Goal: Task Accomplishment & Management: Manage account settings

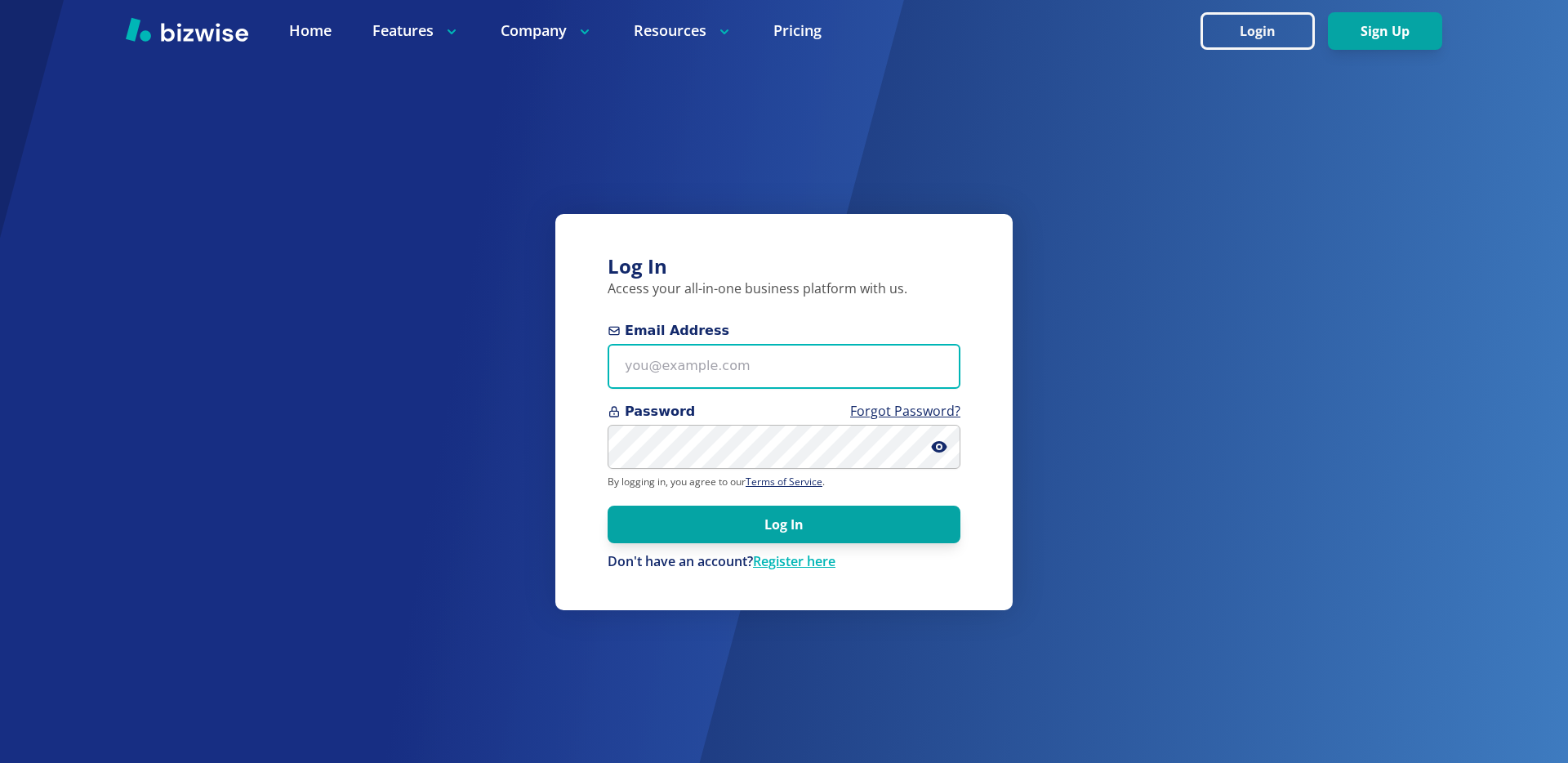
click at [683, 373] on input "Email Address" at bounding box center [784, 366] width 353 height 45
type input "[EMAIL_ADDRESS][DOMAIN_NAME]"
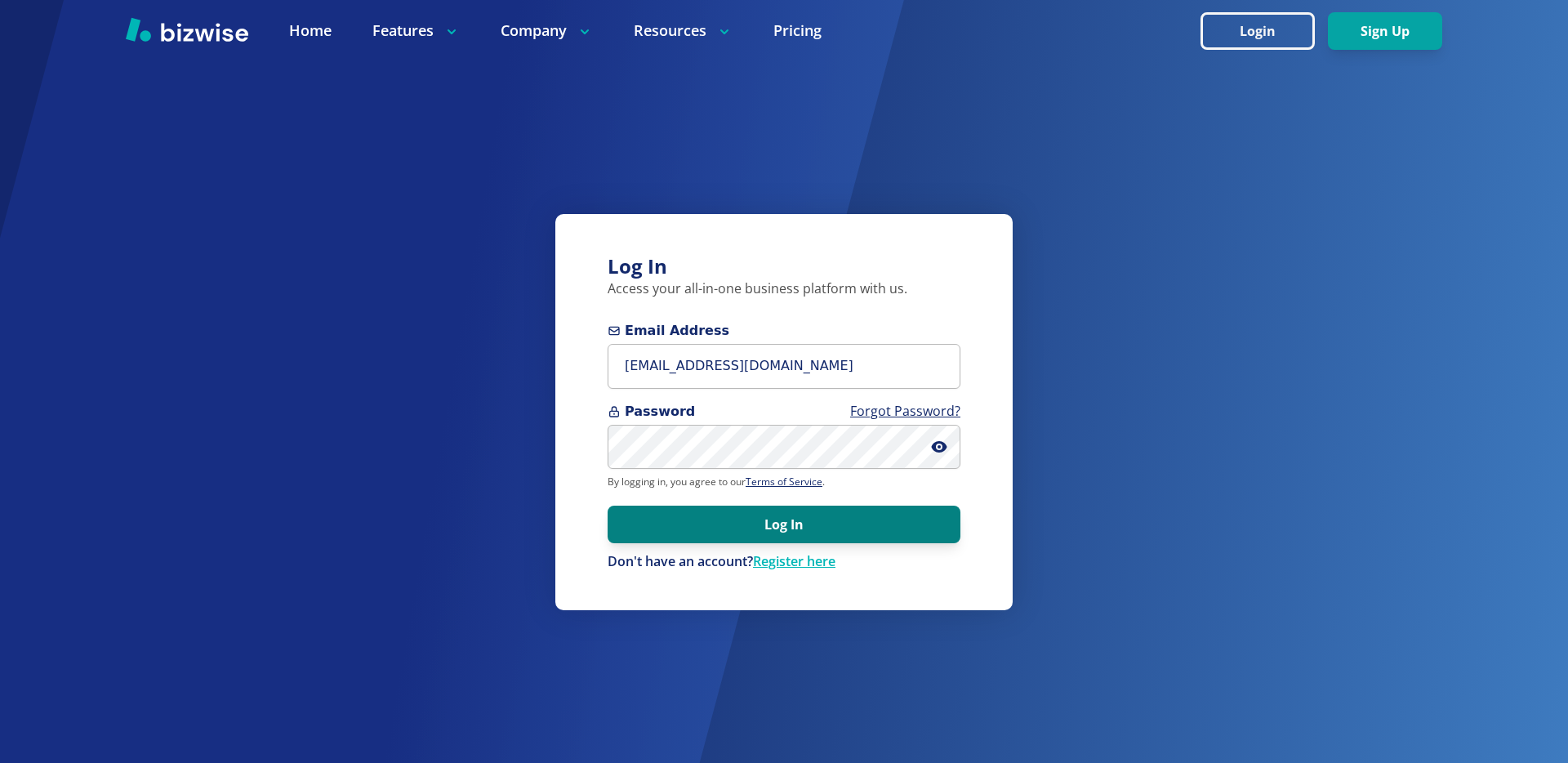
click at [732, 520] on button "Log In" at bounding box center [784, 524] width 353 height 37
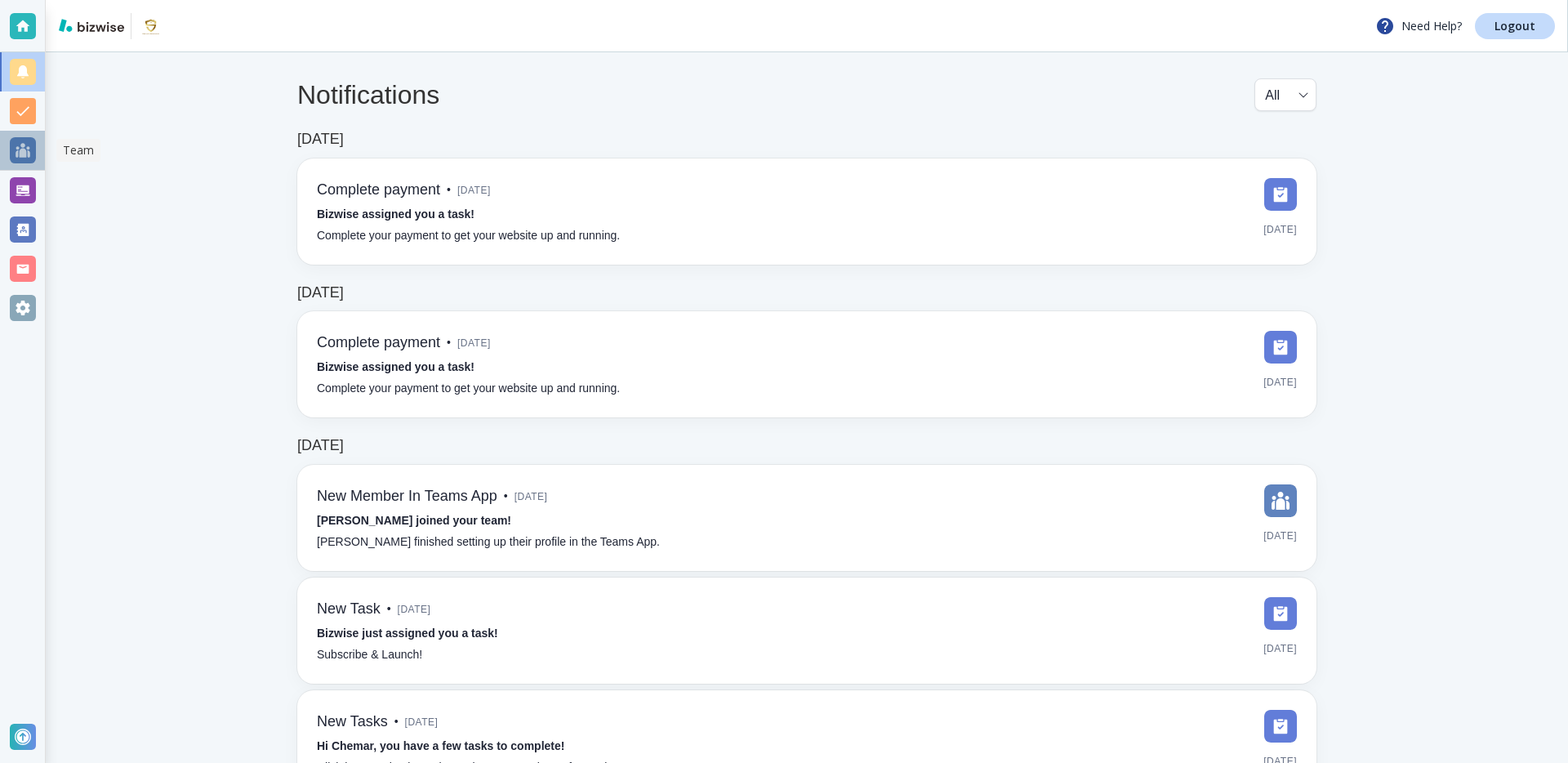
click at [28, 141] on div at bounding box center [22, 149] width 26 height 26
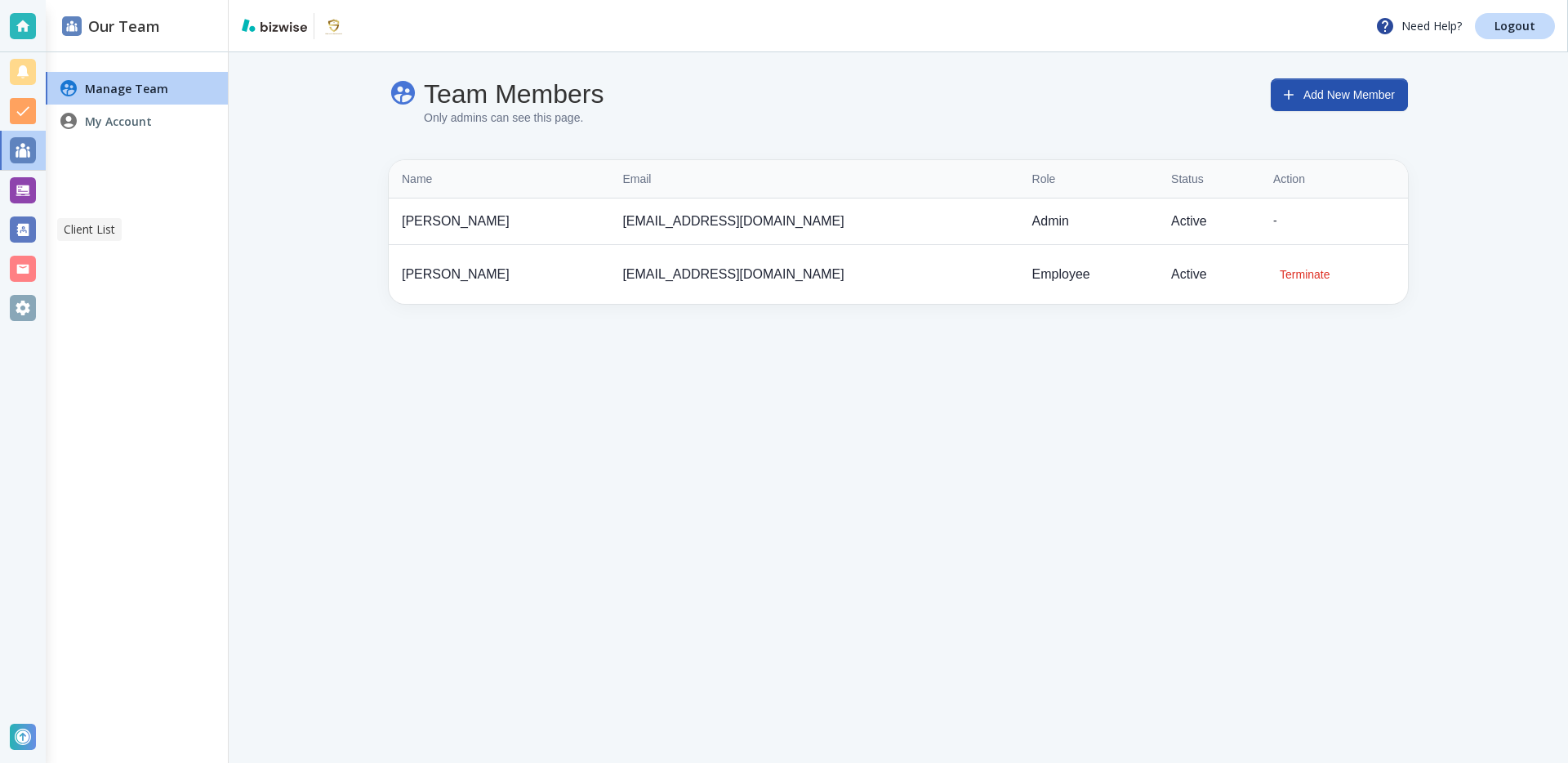
click at [26, 220] on div at bounding box center [22, 229] width 26 height 26
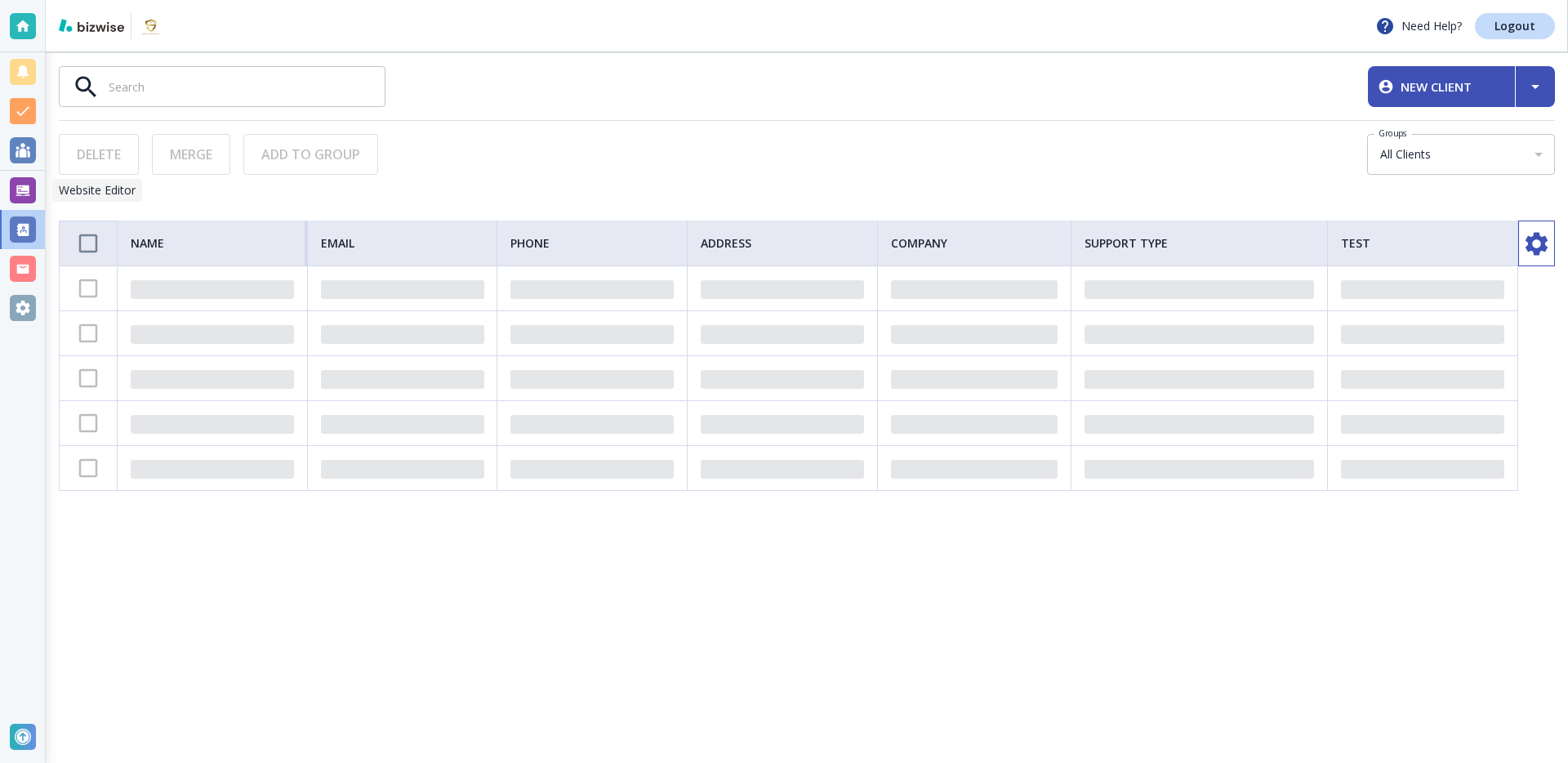
click at [25, 192] on div at bounding box center [22, 189] width 26 height 26
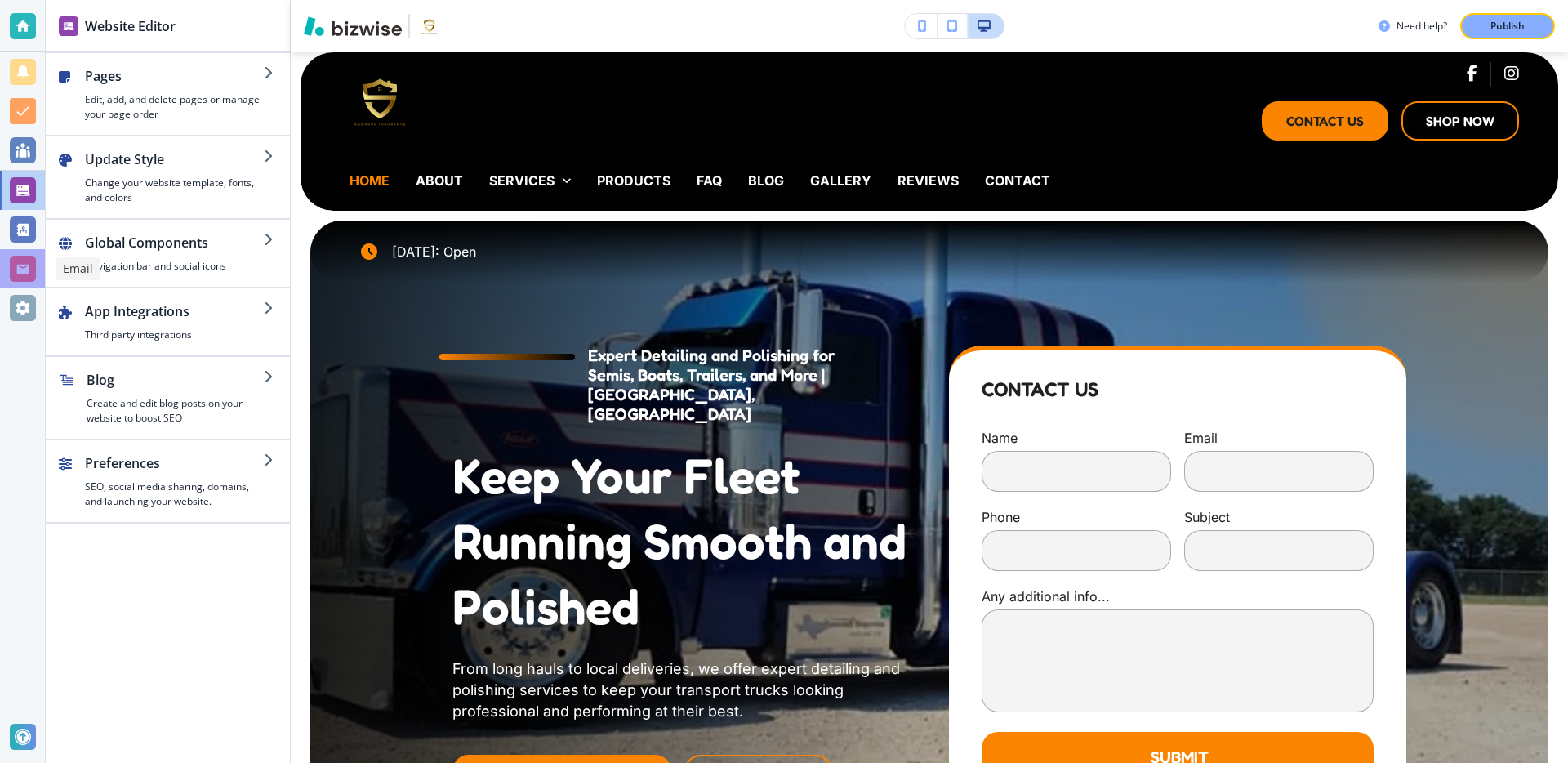
click at [25, 265] on div at bounding box center [22, 268] width 26 height 26
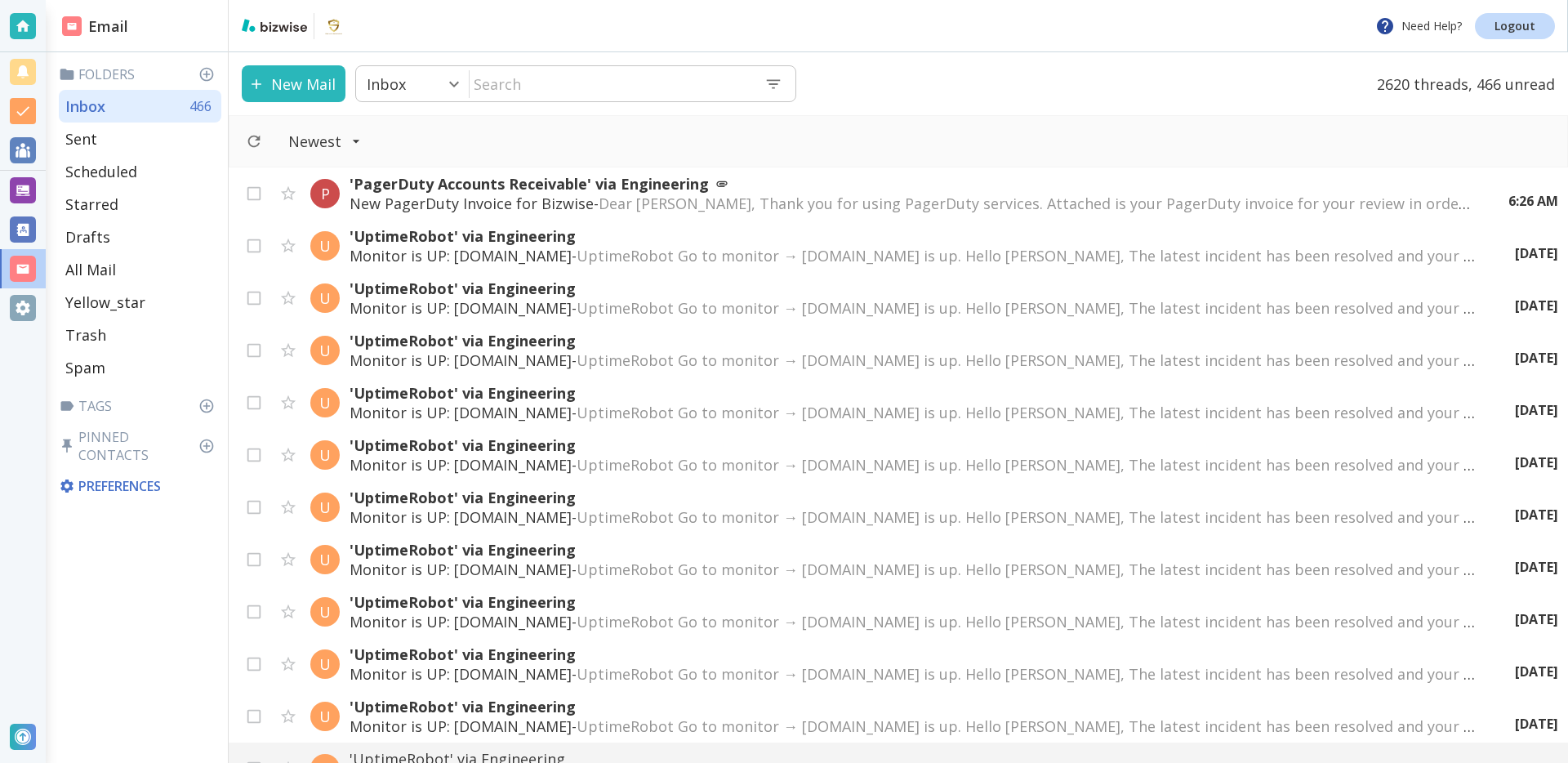
click at [33, 312] on div at bounding box center [22, 308] width 26 height 26
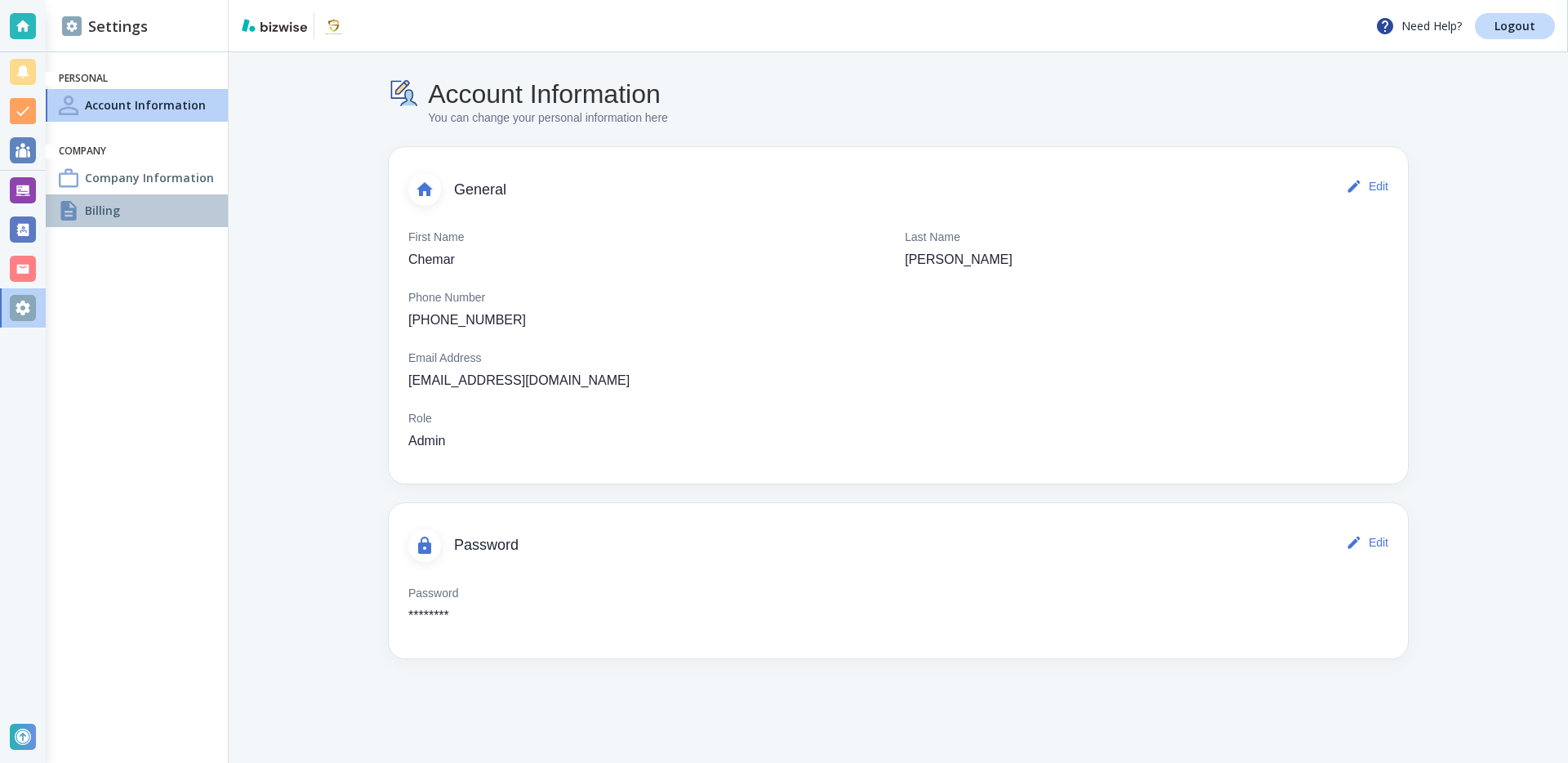
click at [125, 205] on div "Billing" at bounding box center [136, 211] width 182 height 33
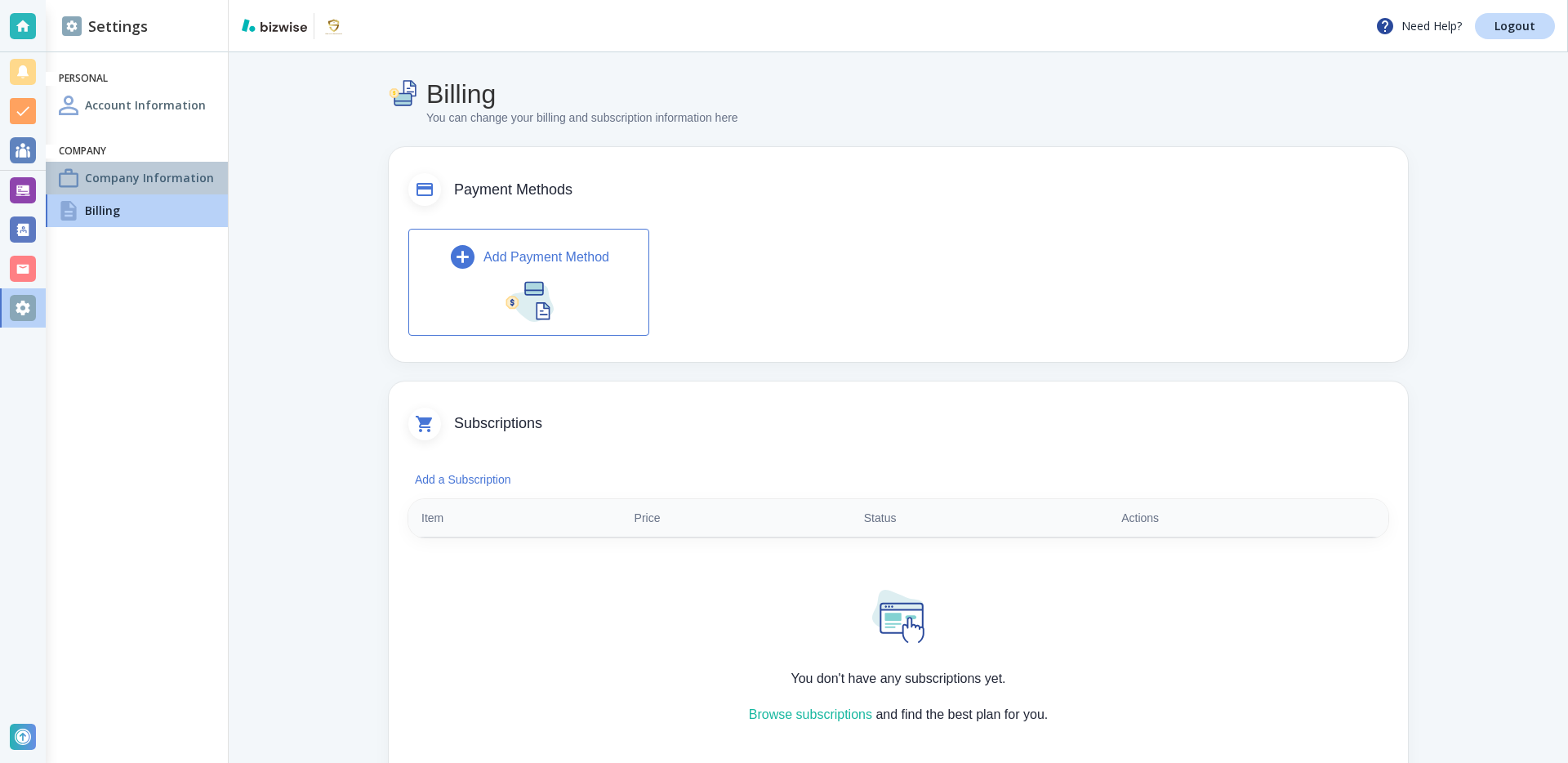
click at [141, 173] on h4 "Company Information" at bounding box center [149, 177] width 129 height 17
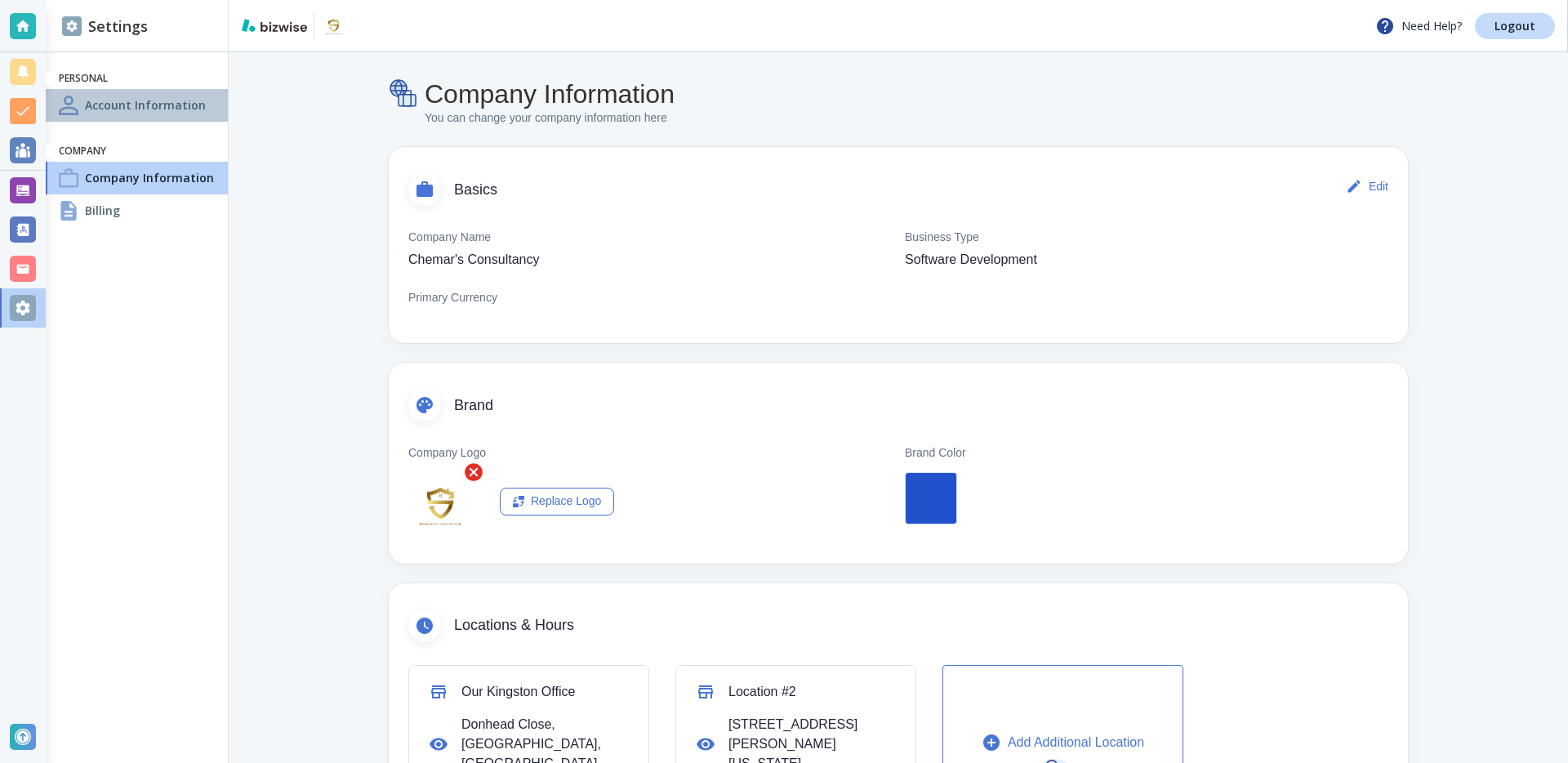
click at [122, 101] on h4 "Account Information" at bounding box center [146, 104] width 121 height 17
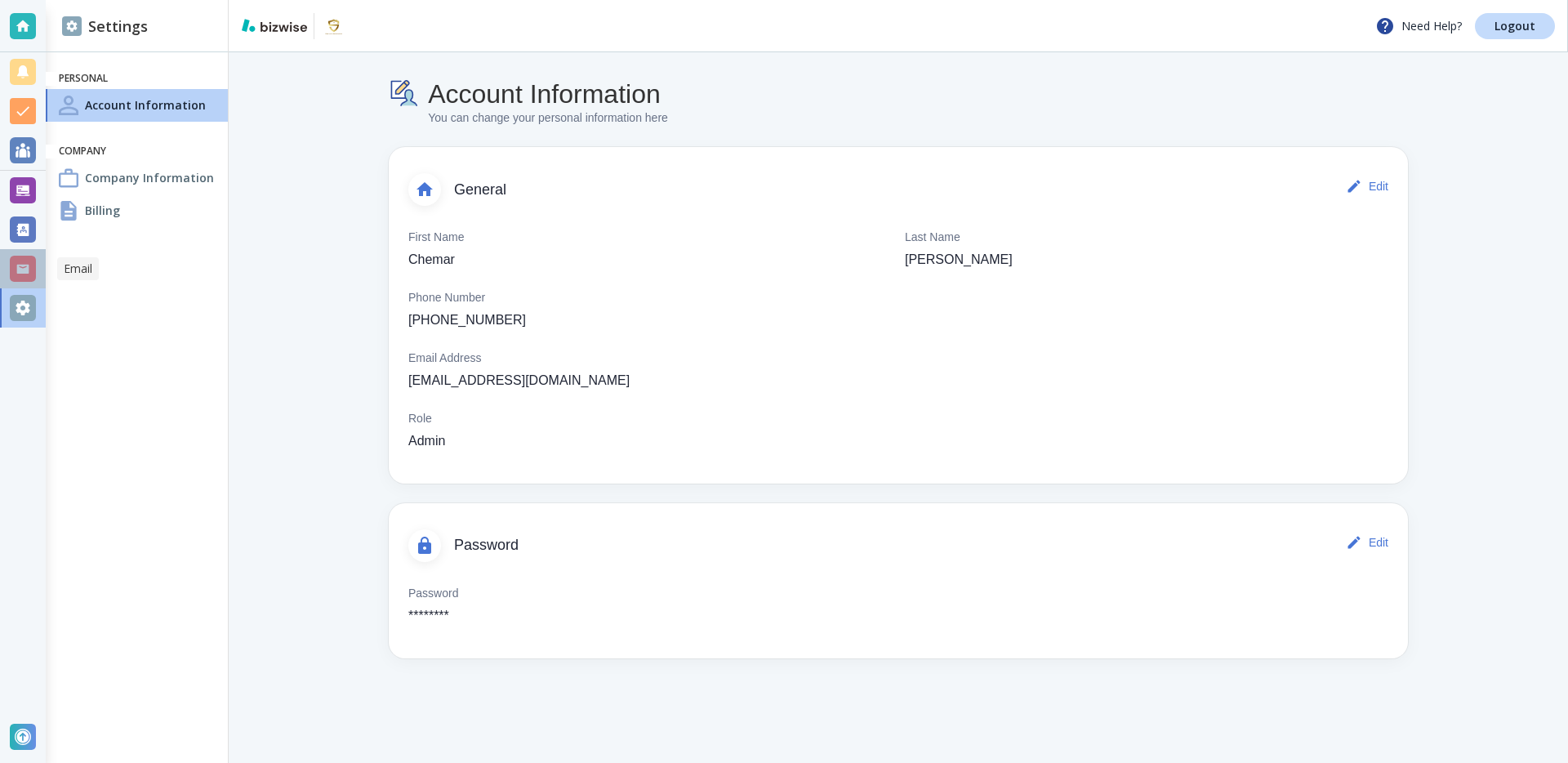
click at [19, 271] on div at bounding box center [22, 268] width 26 height 26
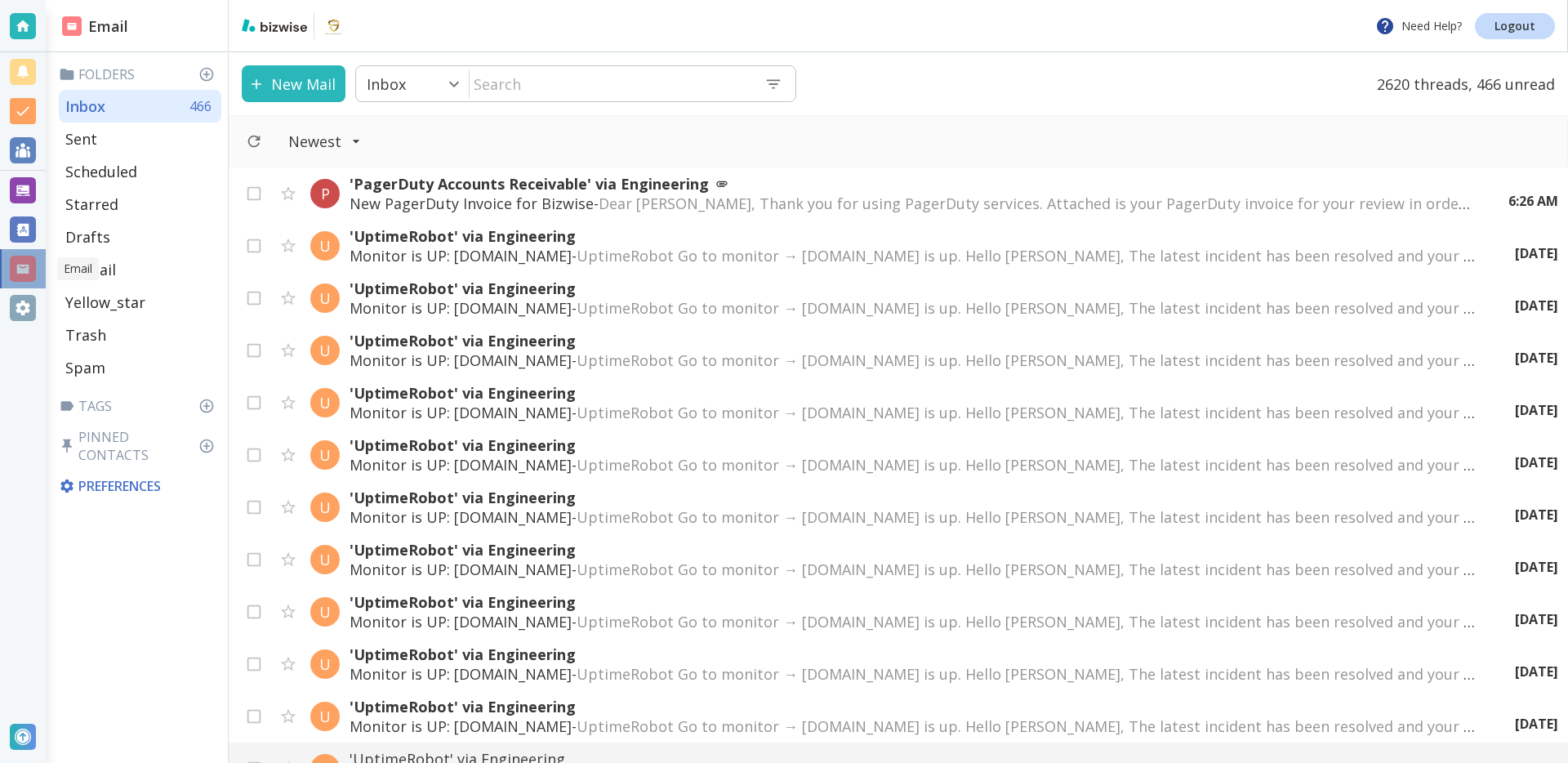
click at [28, 271] on div at bounding box center [22, 268] width 26 height 26
click at [878, 95] on div "New Mail Inbox 0 ​ ​ 2620 threads, 466 unread" at bounding box center [898, 84] width 1339 height 63
click at [1552, 24] on link "Logout" at bounding box center [1516, 26] width 80 height 26
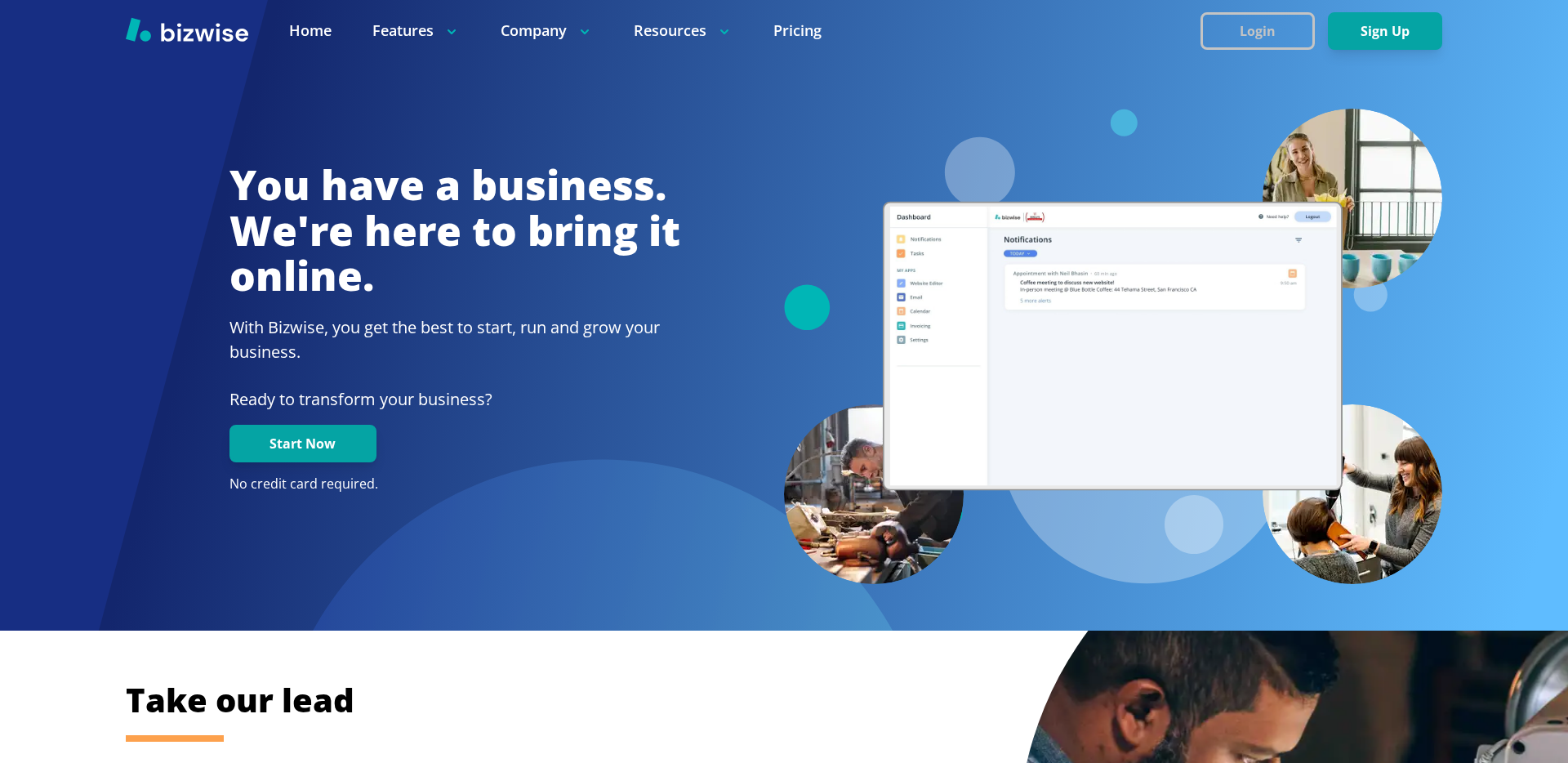
click at [1231, 46] on button "Login" at bounding box center [1258, 31] width 115 height 37
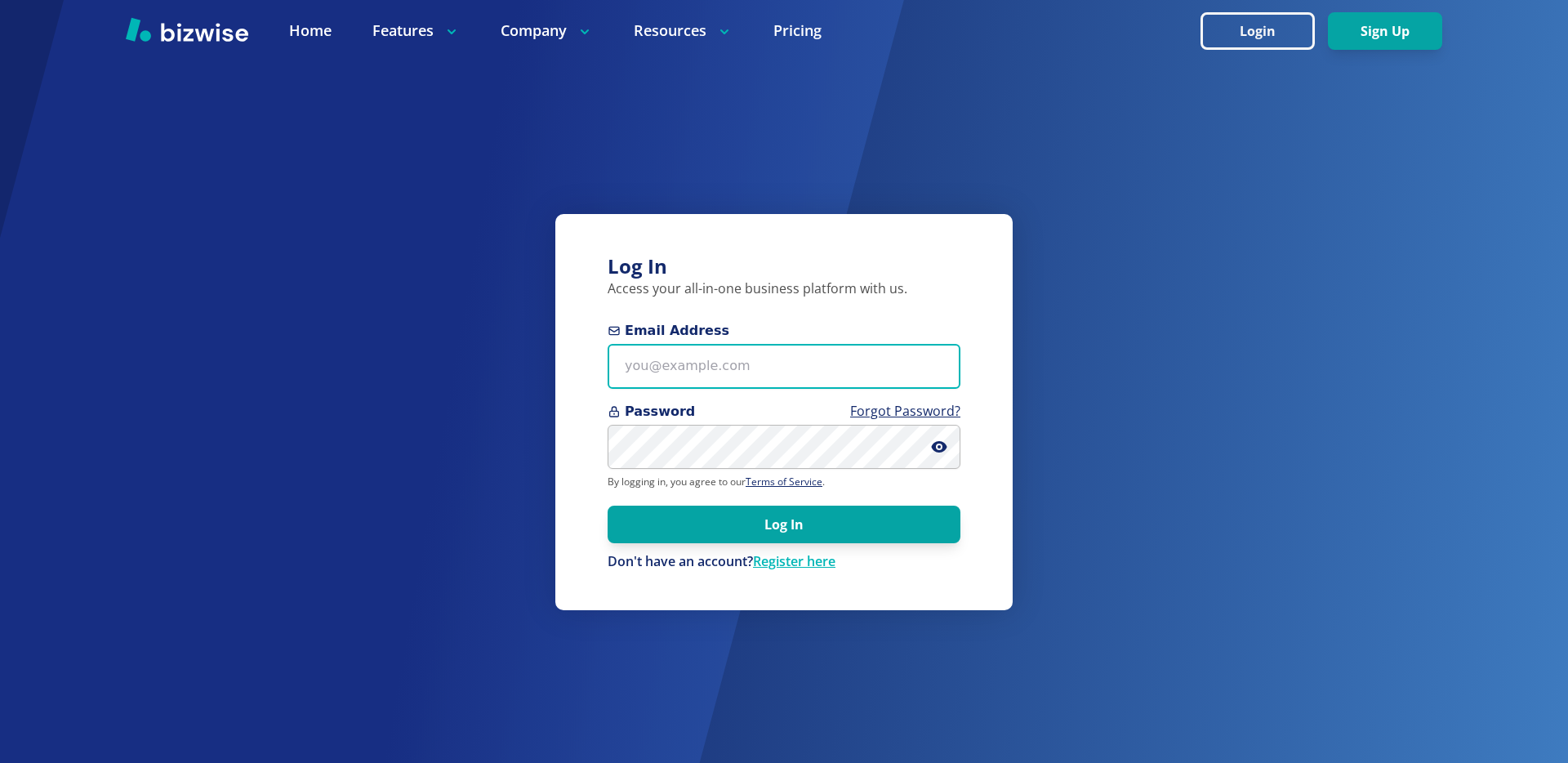
click at [712, 361] on input "Email Address" at bounding box center [784, 366] width 353 height 45
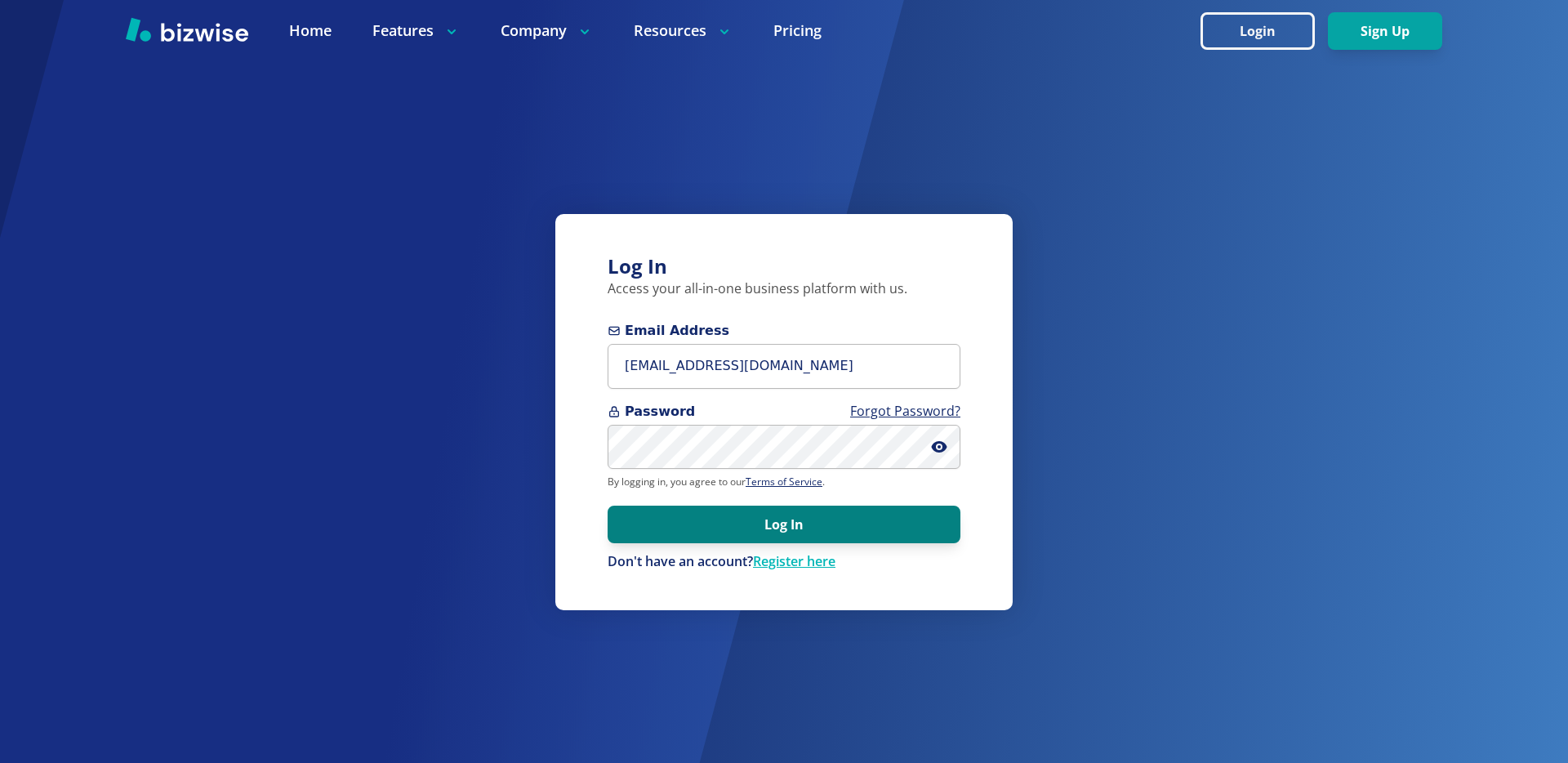
click at [813, 519] on button "Log In" at bounding box center [784, 524] width 353 height 37
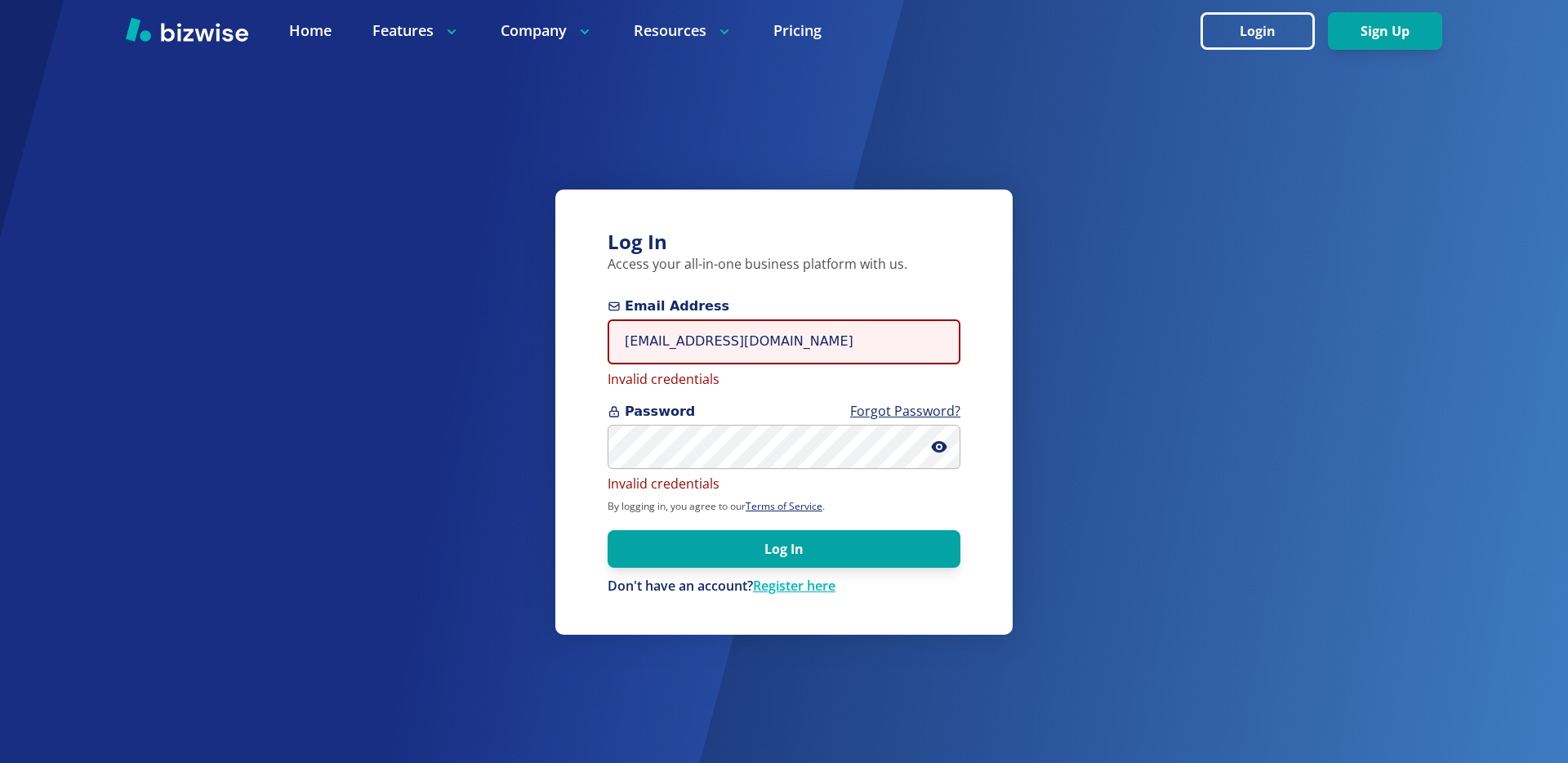
click at [857, 355] on input "chemar+eclectic-1@bizwise.com" at bounding box center [784, 341] width 353 height 45
type input "chemar+1@bizwise.com"
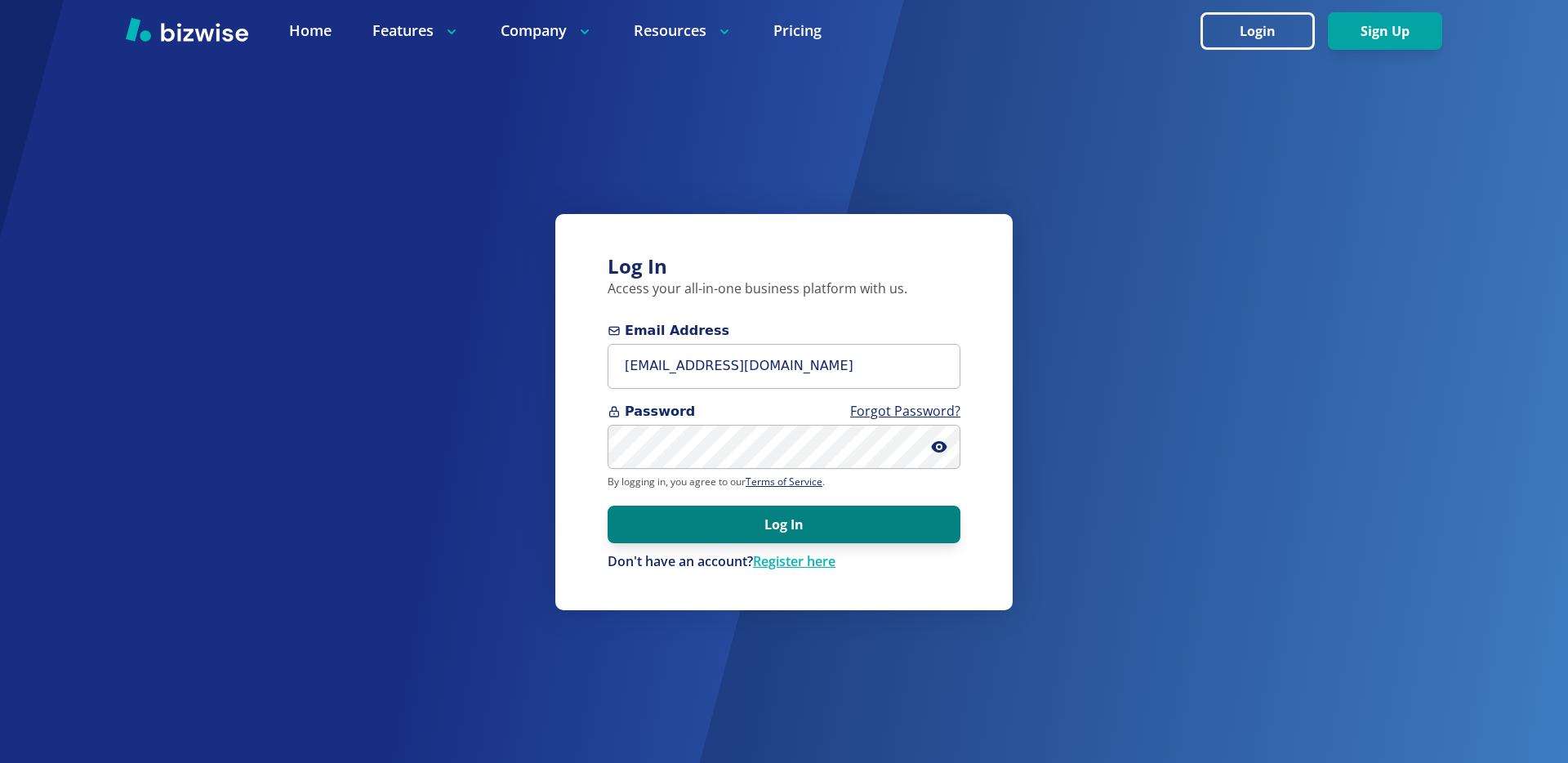
click at [832, 524] on button "Log In" at bounding box center [784, 524] width 353 height 37
